Goal: Task Accomplishment & Management: Manage account settings

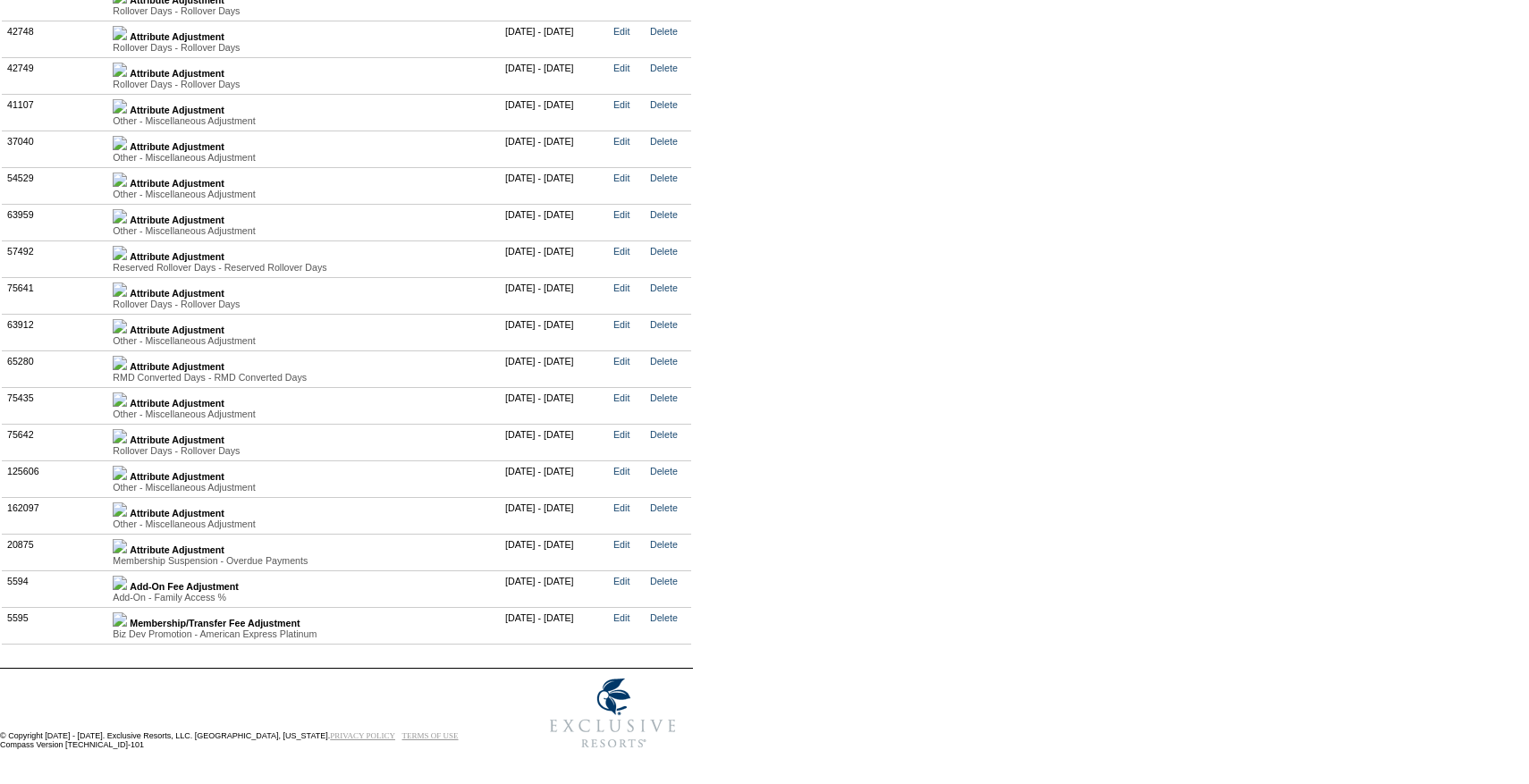
scroll to position [3849, 0]
click at [127, 517] on img at bounding box center [120, 509] width 14 height 14
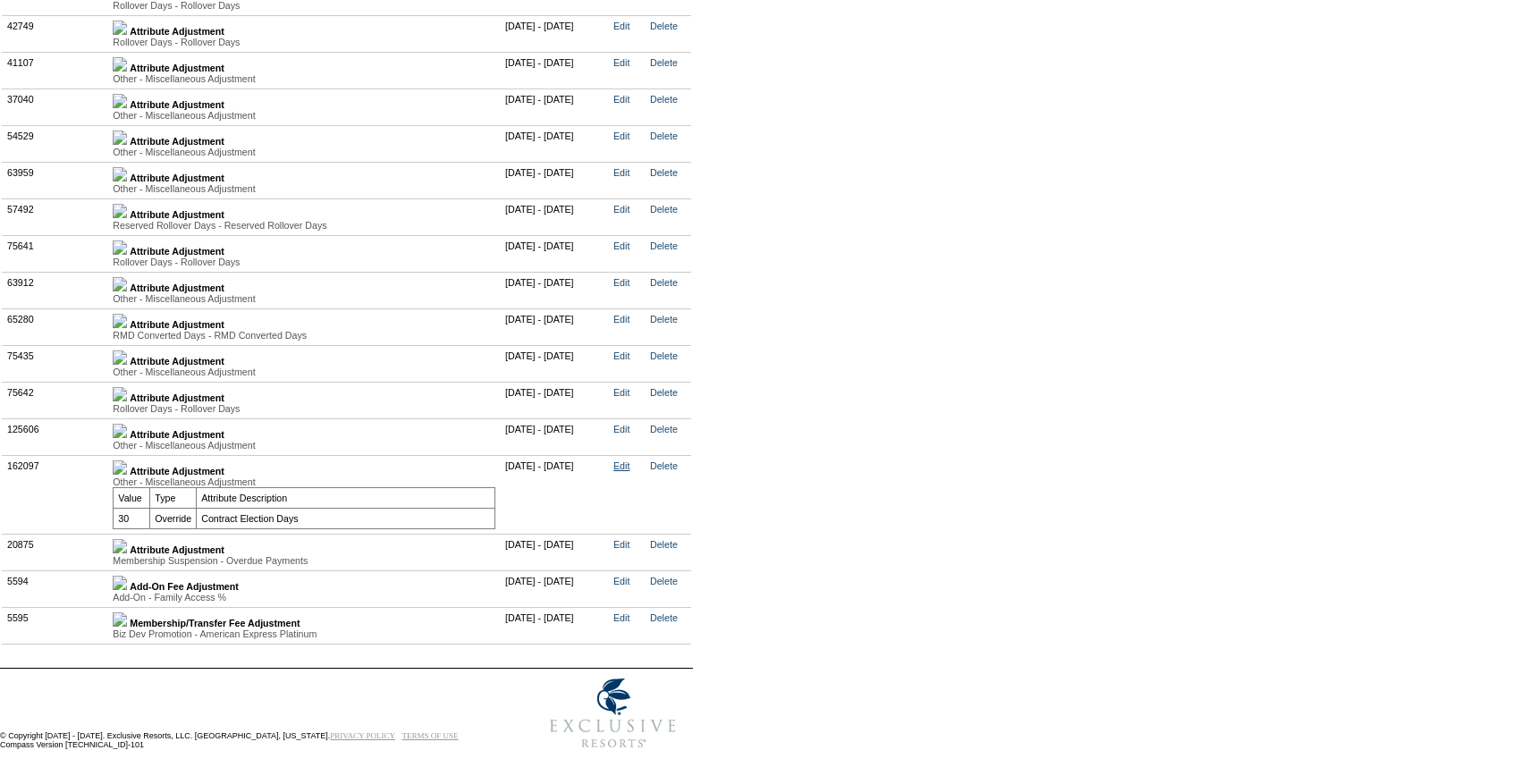
click at [630, 471] on link "Edit" at bounding box center [621, 465] width 16 height 11
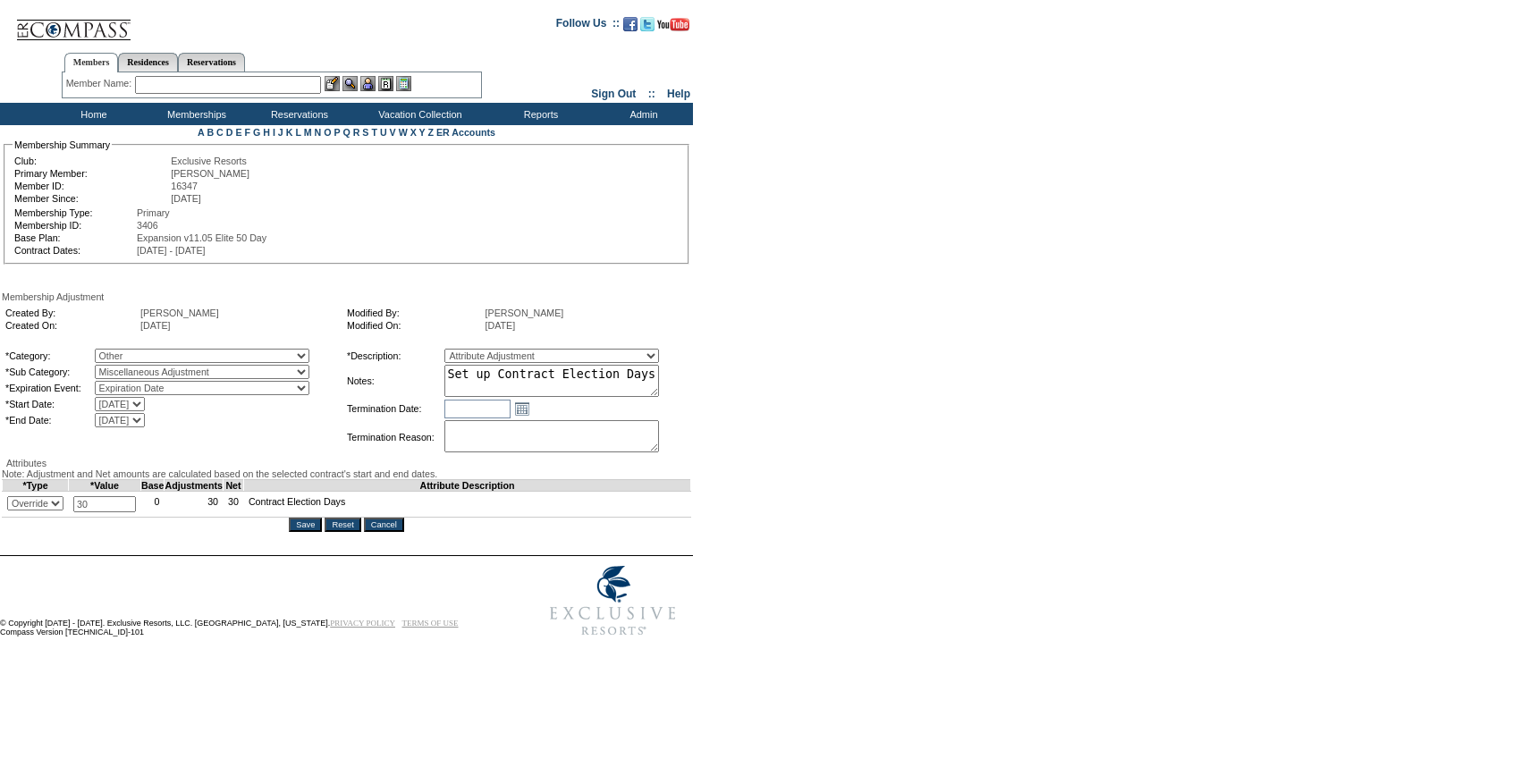
click at [395, 532] on input "Cancel" at bounding box center [384, 525] width 40 height 14
click at [385, 532] on input "Cancel" at bounding box center [384, 525] width 40 height 14
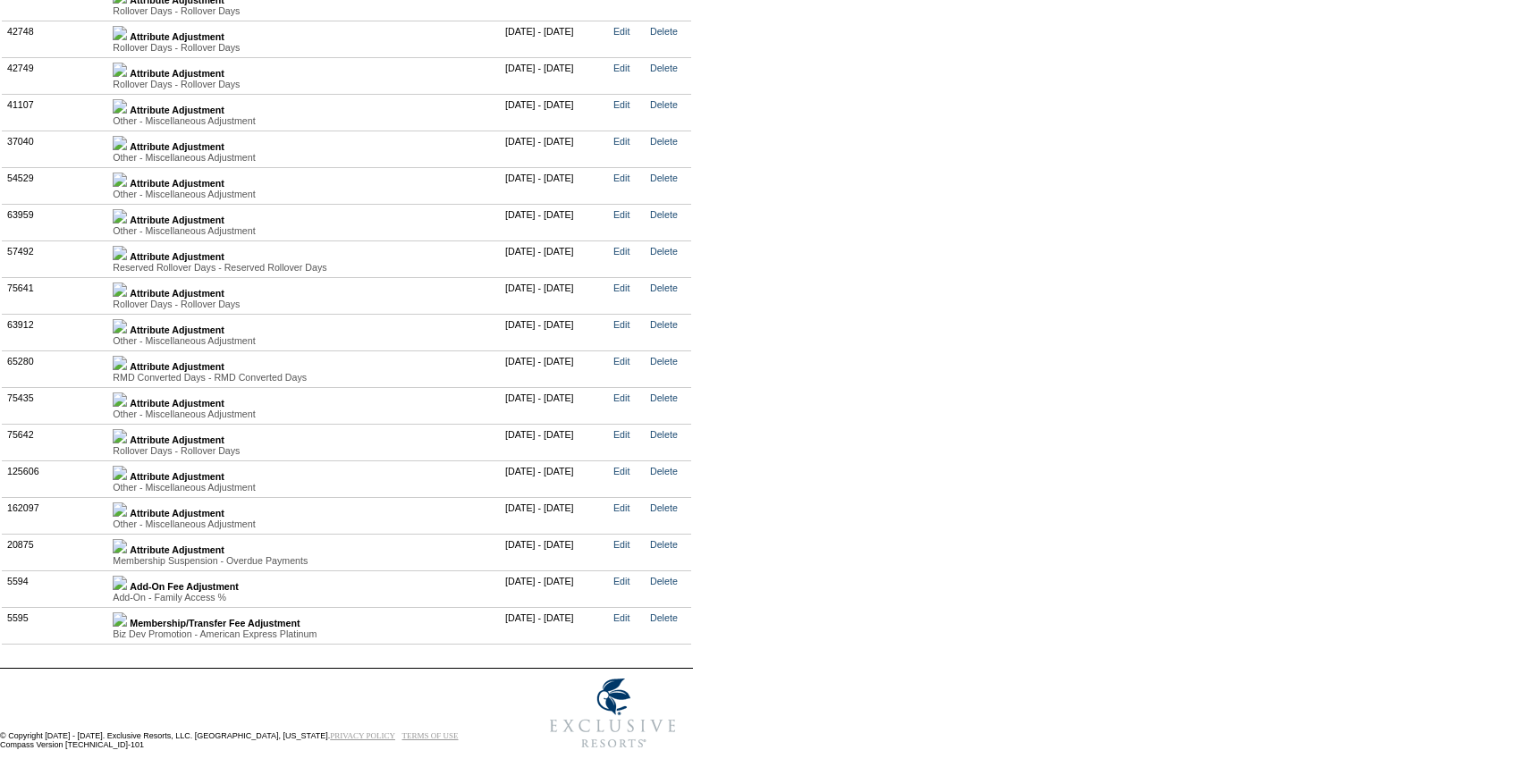
scroll to position [3792, 0]
click at [135, 508] on td "Attribute Adjustment Other - Miscellaneous Adjustment Value Type Attribute Desc…" at bounding box center [303, 515] width 392 height 37
click at [127, 508] on img at bounding box center [120, 509] width 14 height 14
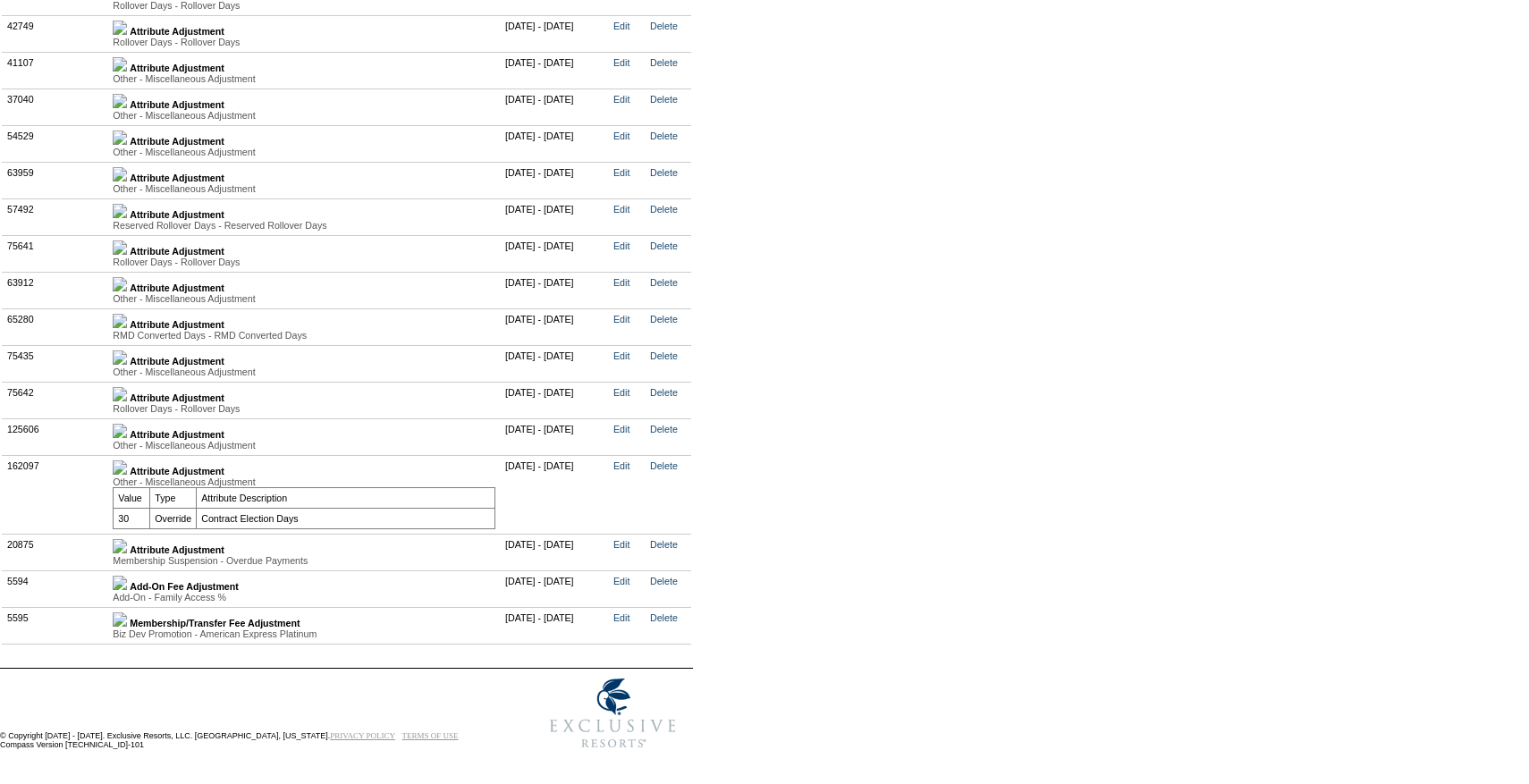
click at [685, 524] on td "Delete" at bounding box center [669, 494] width 46 height 79
click at [678, 471] on link "Delete" at bounding box center [664, 465] width 28 height 11
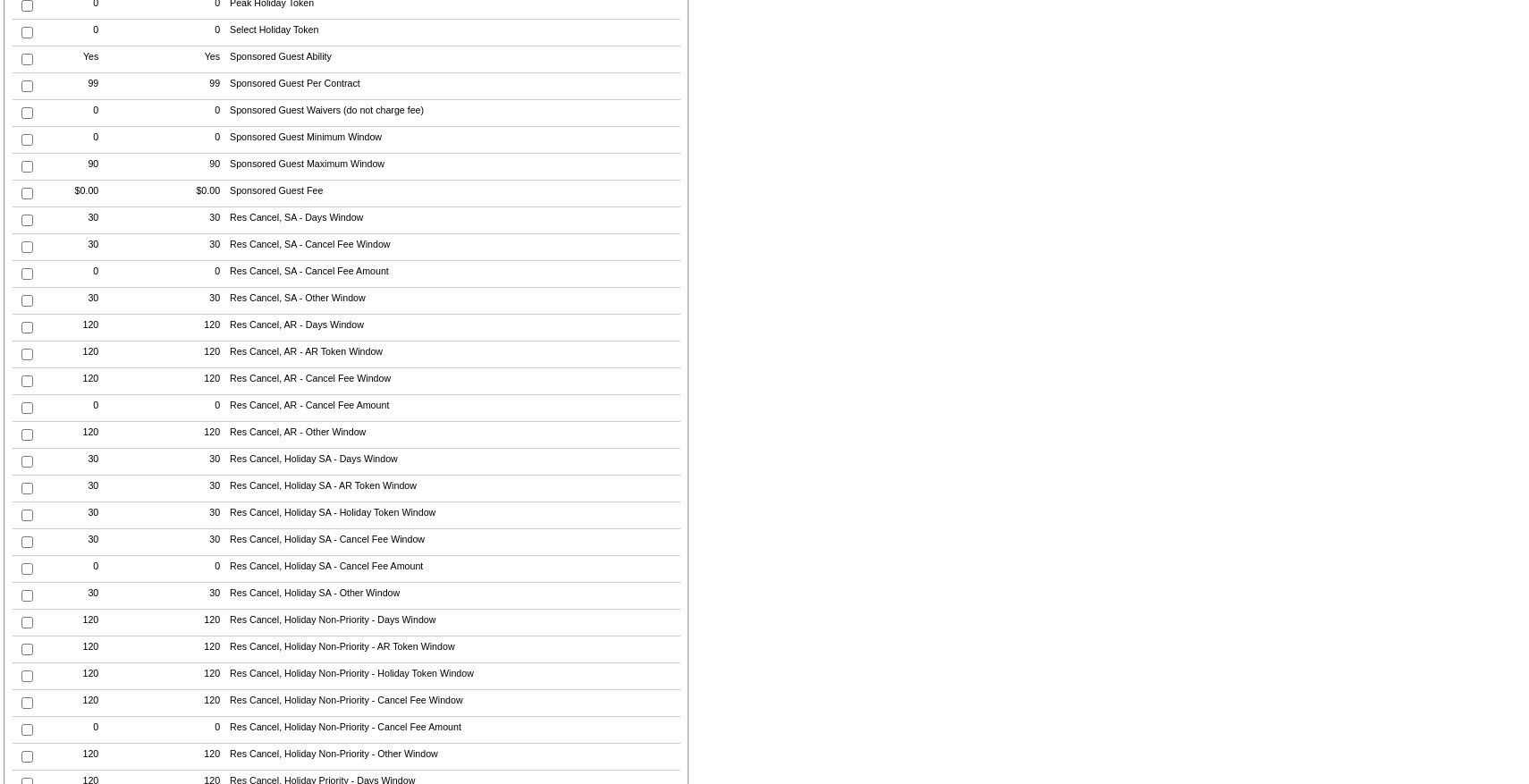
scroll to position [1178, 0]
